Goal: Check status: Check status

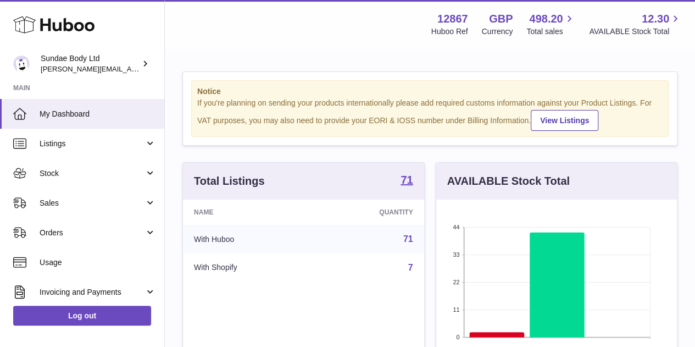
scroll to position [171, 241]
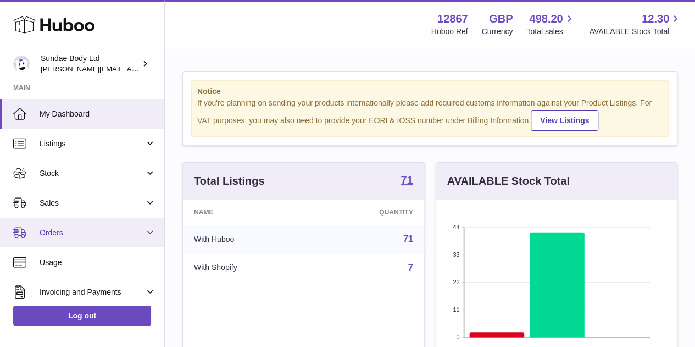
click at [70, 227] on span "Orders" at bounding box center [92, 232] width 105 height 10
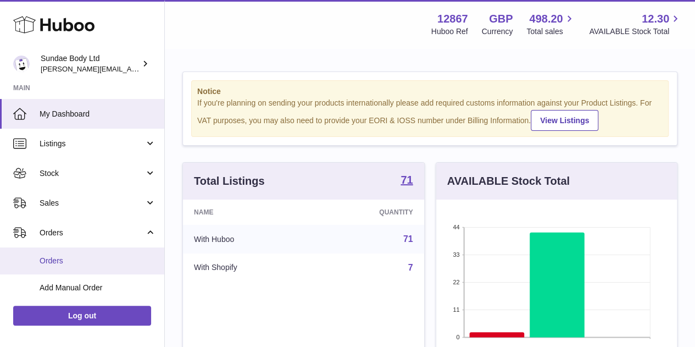
click at [59, 261] on span "Orders" at bounding box center [98, 260] width 116 height 10
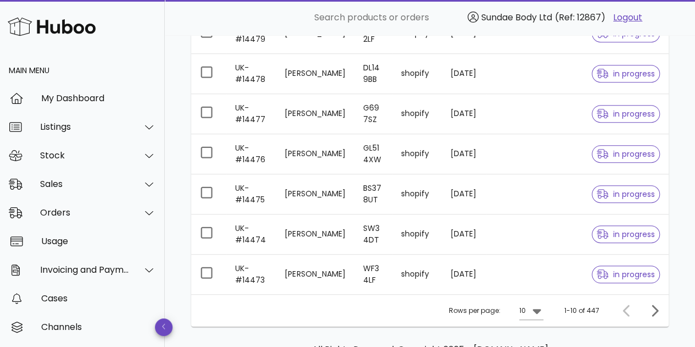
scroll to position [330, 0]
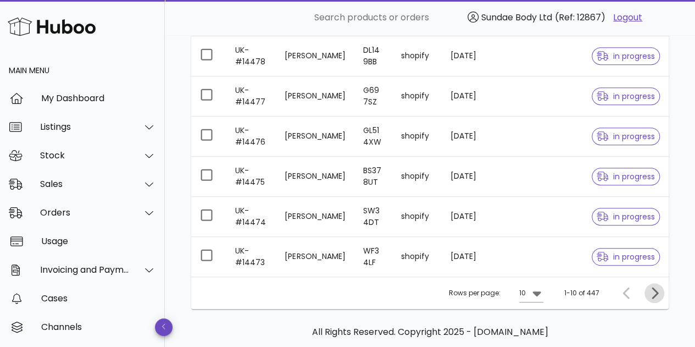
click at [655, 286] on icon "Next page" at bounding box center [654, 292] width 13 height 13
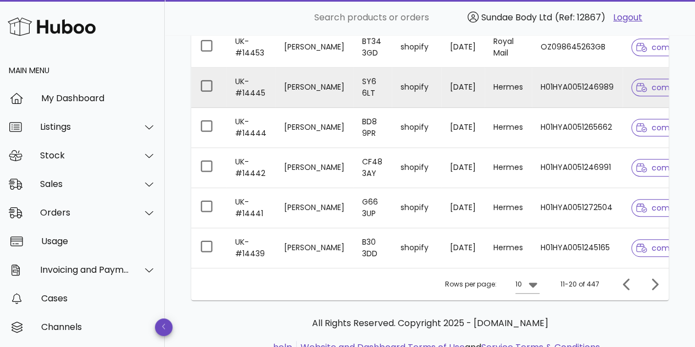
scroll to position [386, 0]
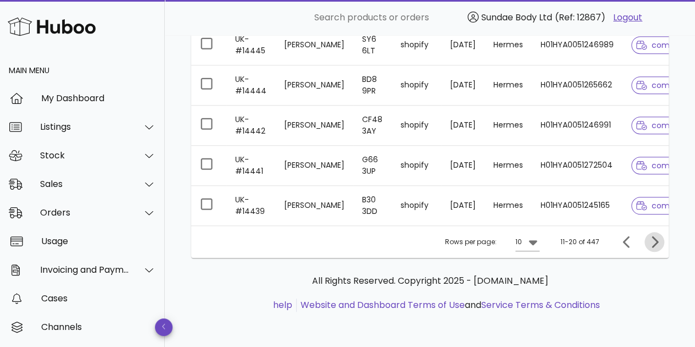
click at [651, 240] on icon "Next page" at bounding box center [654, 241] width 13 height 13
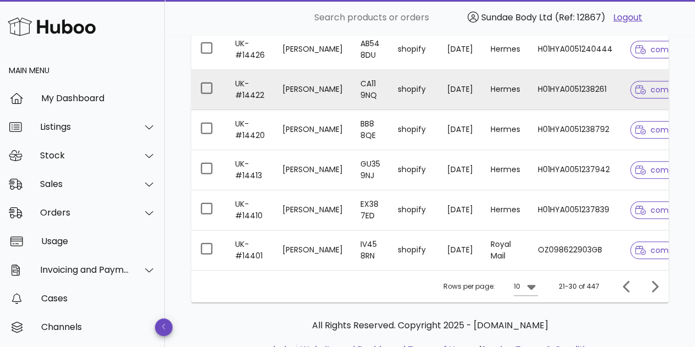
scroll to position [386, 0]
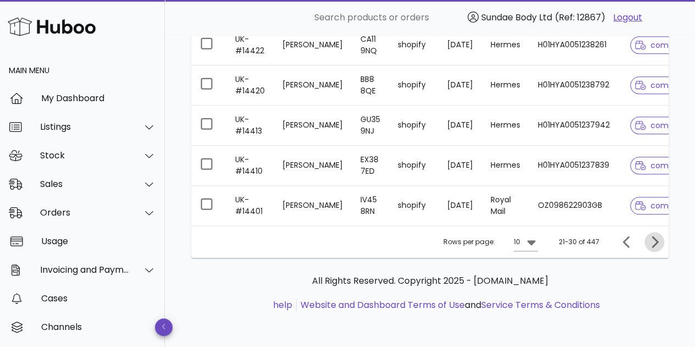
click at [657, 244] on icon "Next page" at bounding box center [654, 241] width 13 height 13
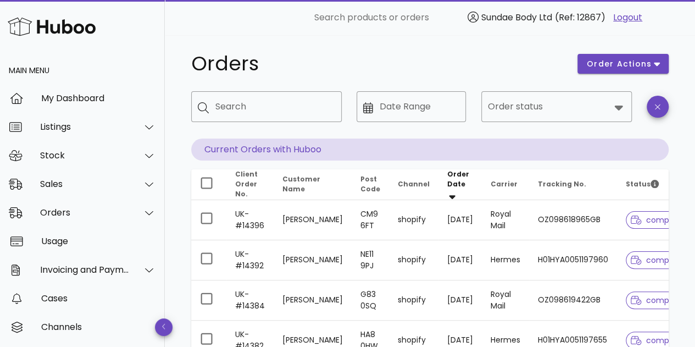
scroll to position [2, 0]
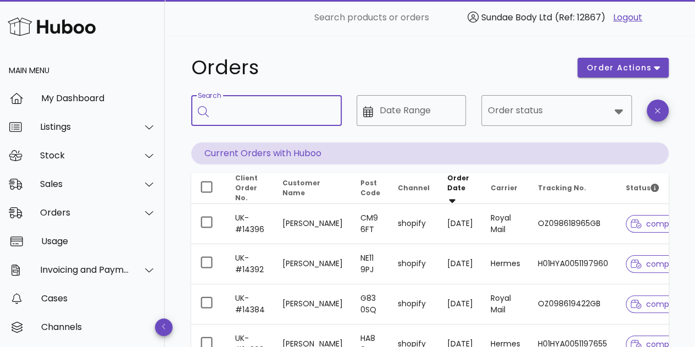
click at [277, 109] on input "Search" at bounding box center [274, 111] width 118 height 18
type input "**********"
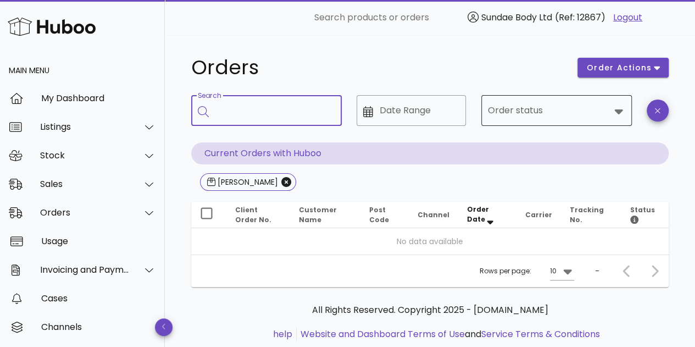
click at [618, 108] on icon at bounding box center [618, 110] width 13 height 13
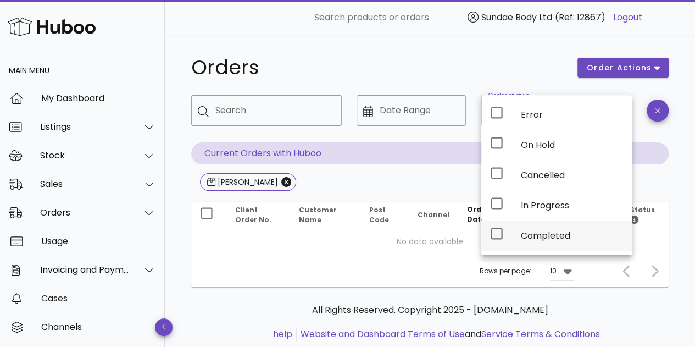
click at [536, 230] on div "Completed" at bounding box center [572, 235] width 102 height 10
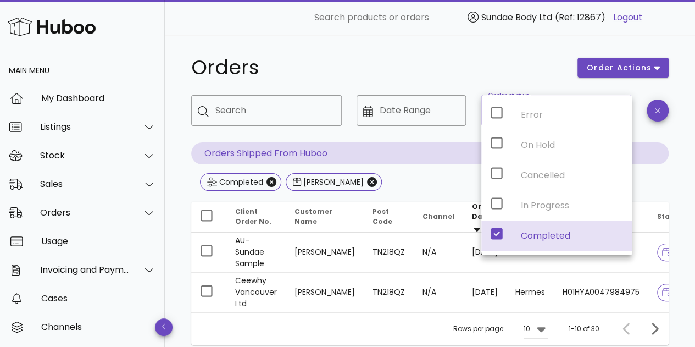
click at [441, 181] on div "Completed [PERSON_NAME]" at bounding box center [429, 183] width 477 height 20
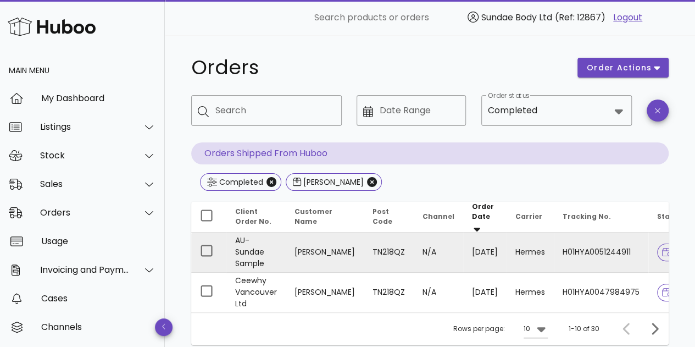
click at [582, 247] on td "H01HYA0051244911" at bounding box center [601, 252] width 95 height 40
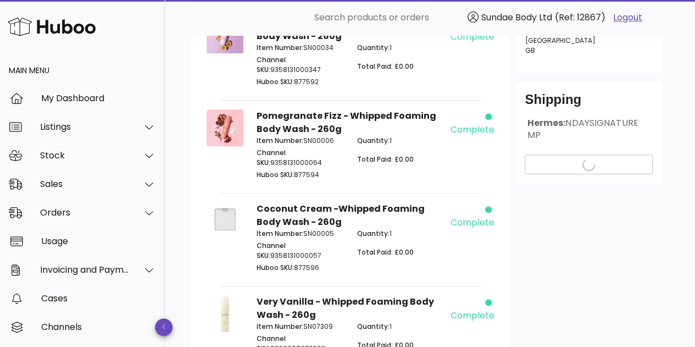
scroll to position [331, 0]
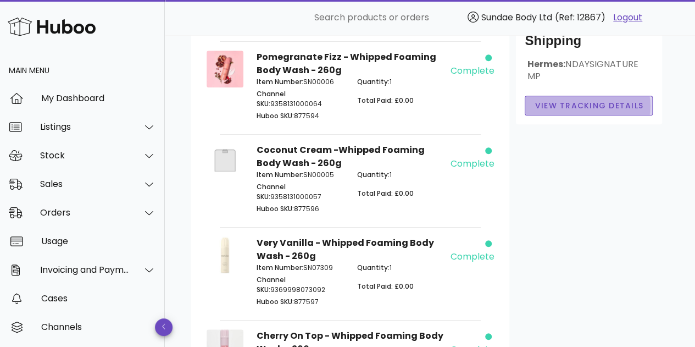
click at [602, 100] on span "View Tracking details" at bounding box center [588, 106] width 109 height 12
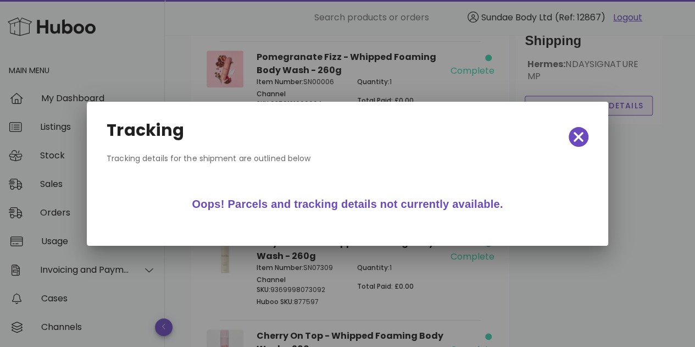
click at [602, 80] on div at bounding box center [347, 173] width 695 height 347
click at [580, 138] on icon "button" at bounding box center [579, 137] width 10 height 10
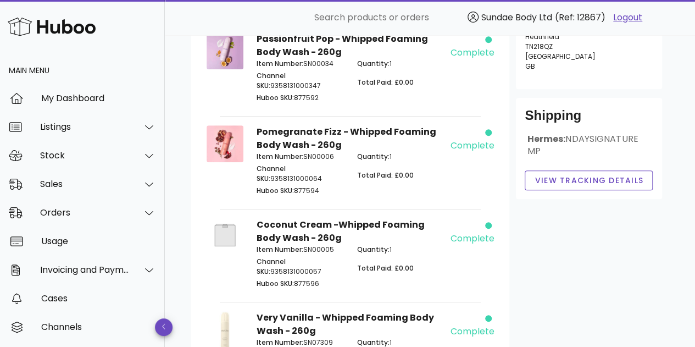
scroll to position [221, 0]
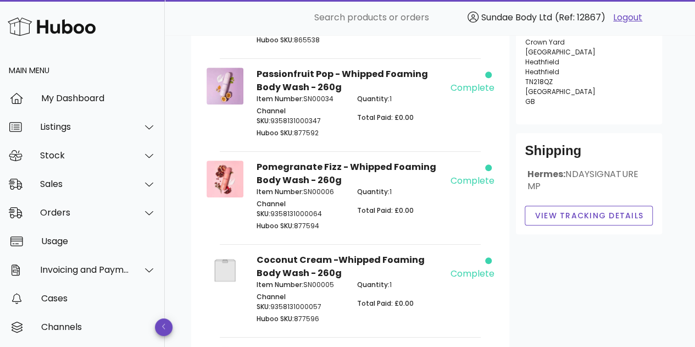
click at [613, 168] on div "Hermes: NDAYSIGNATUREMP" at bounding box center [589, 184] width 129 height 33
click at [594, 168] on span "NDAYSIGNATUREMP" at bounding box center [582, 180] width 111 height 25
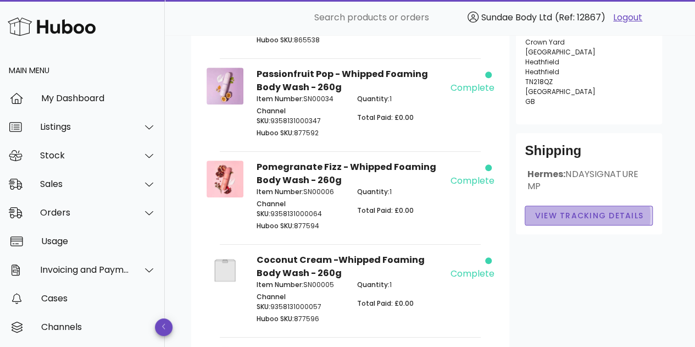
click at [588, 210] on span "View Tracking details" at bounding box center [588, 216] width 109 height 12
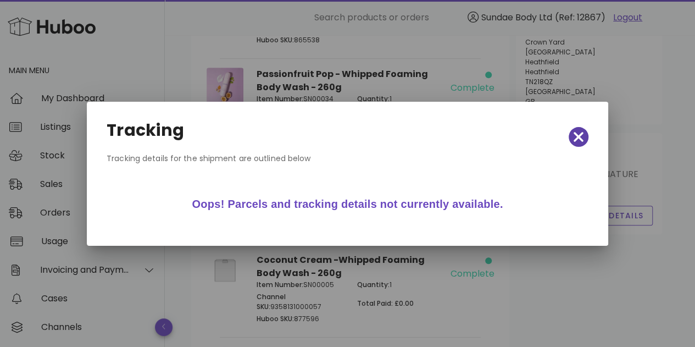
click at [576, 137] on icon "button" at bounding box center [579, 136] width 10 height 15
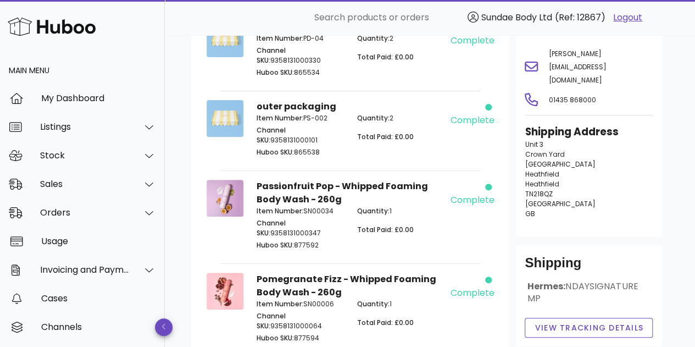
scroll to position [220, 0]
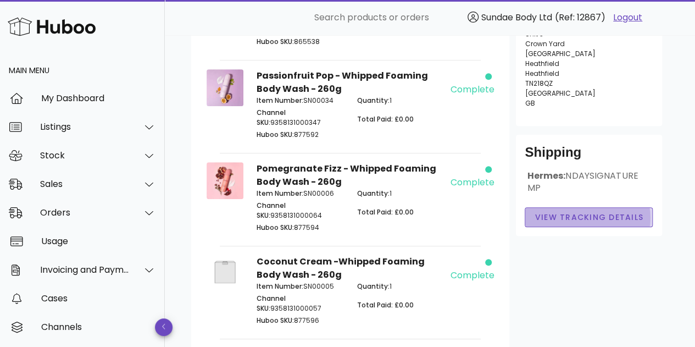
click at [565, 212] on span "View Tracking details" at bounding box center [588, 218] width 109 height 12
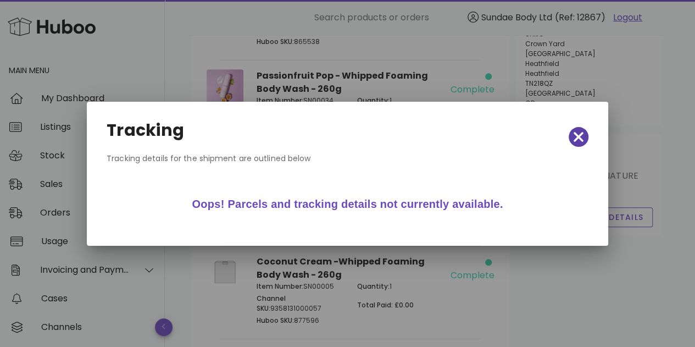
click at [578, 135] on icon "button" at bounding box center [579, 137] width 10 height 10
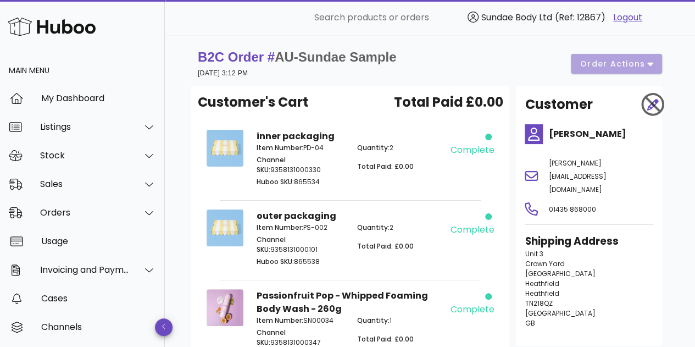
scroll to position [0, 0]
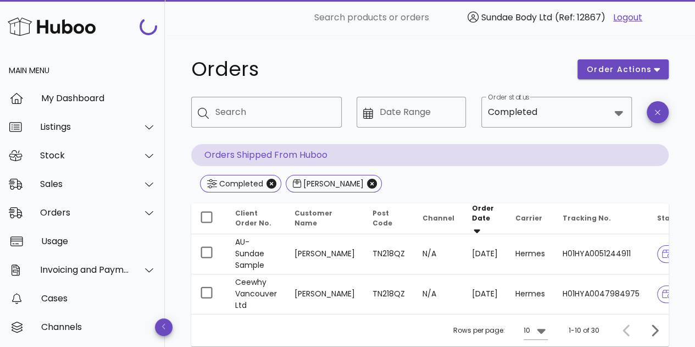
scroll to position [2, 0]
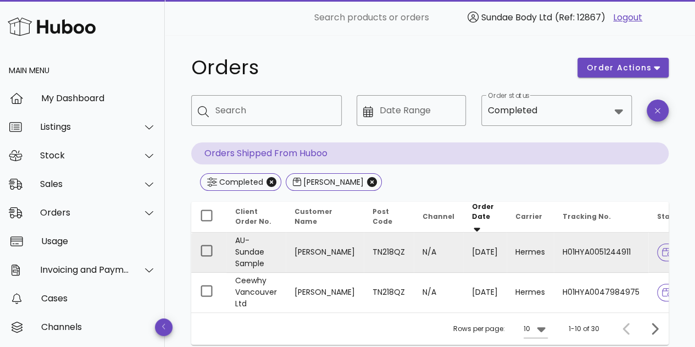
click at [591, 243] on td "H01HYA0051244911" at bounding box center [601, 252] width 95 height 40
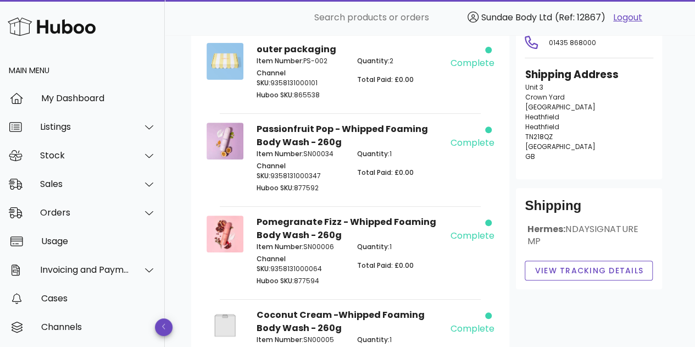
scroll to position [221, 0]
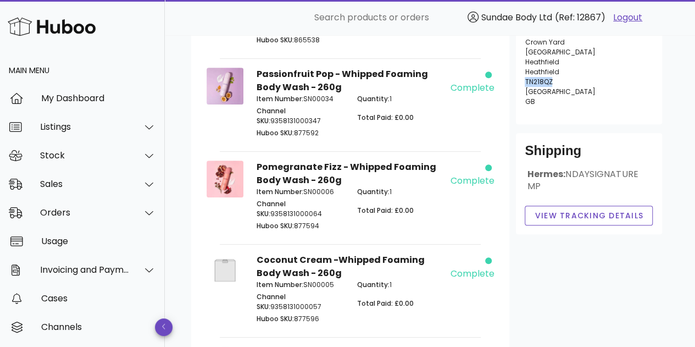
drag, startPoint x: 552, startPoint y: 55, endPoint x: 526, endPoint y: 54, distance: 25.8
click at [526, 54] on p "[STREET_ADDRESS]" at bounding box center [589, 66] width 129 height 79
copy span "TN218QZ"
